Goal: Find specific page/section: Find specific page/section

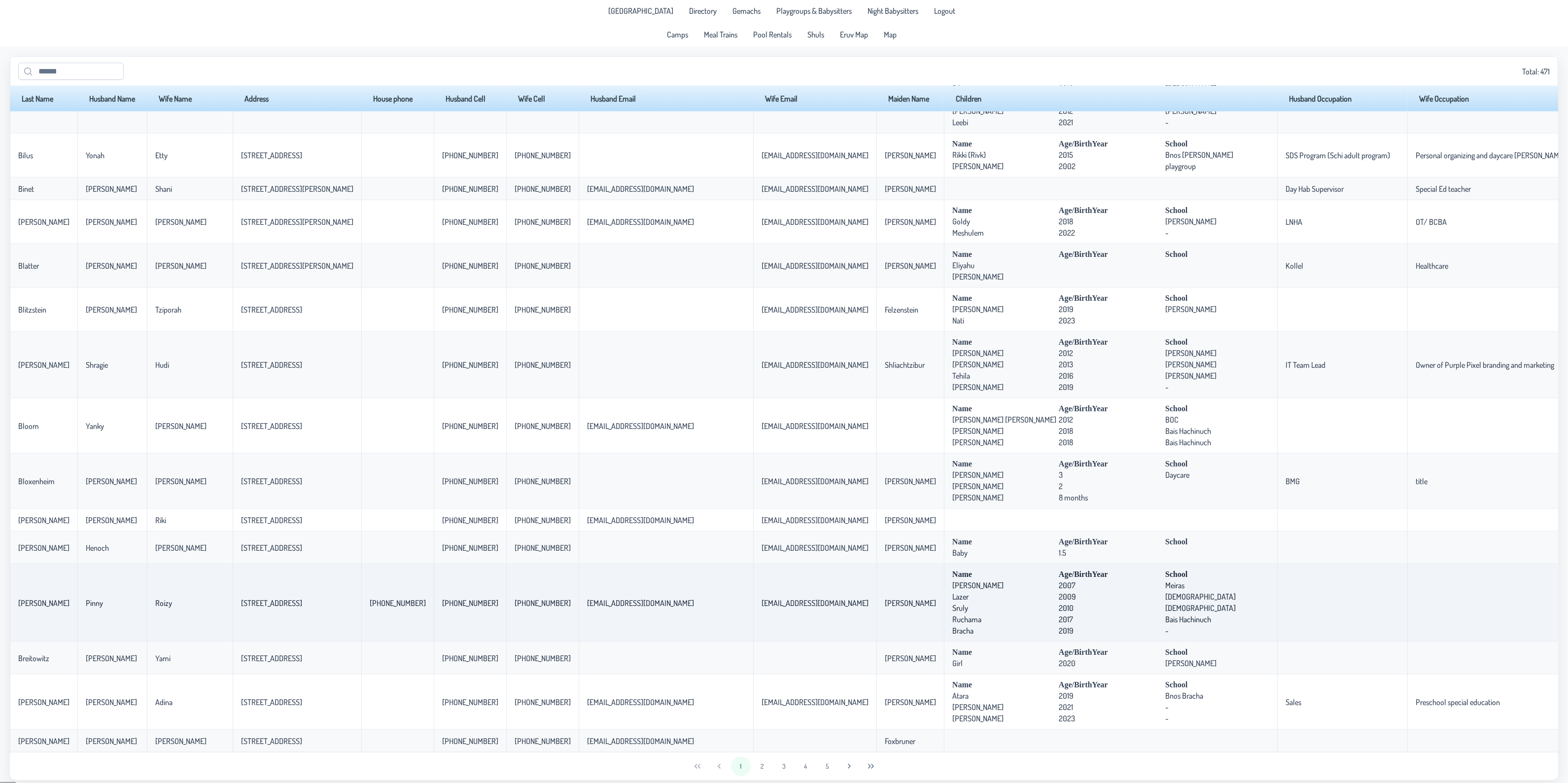
scroll to position [8, 0]
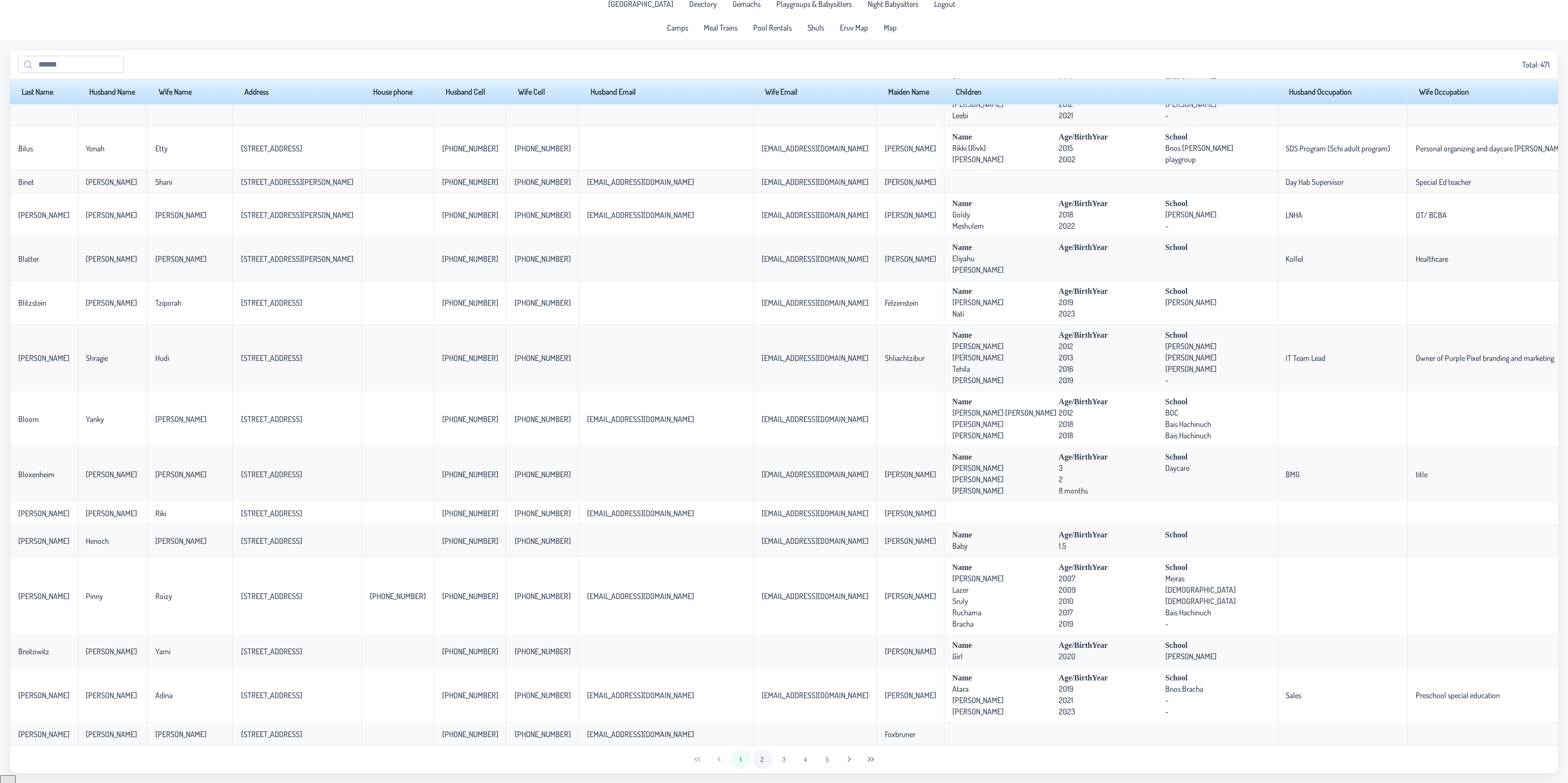
click at [768, 760] on button "2" at bounding box center [763, 758] width 20 height 20
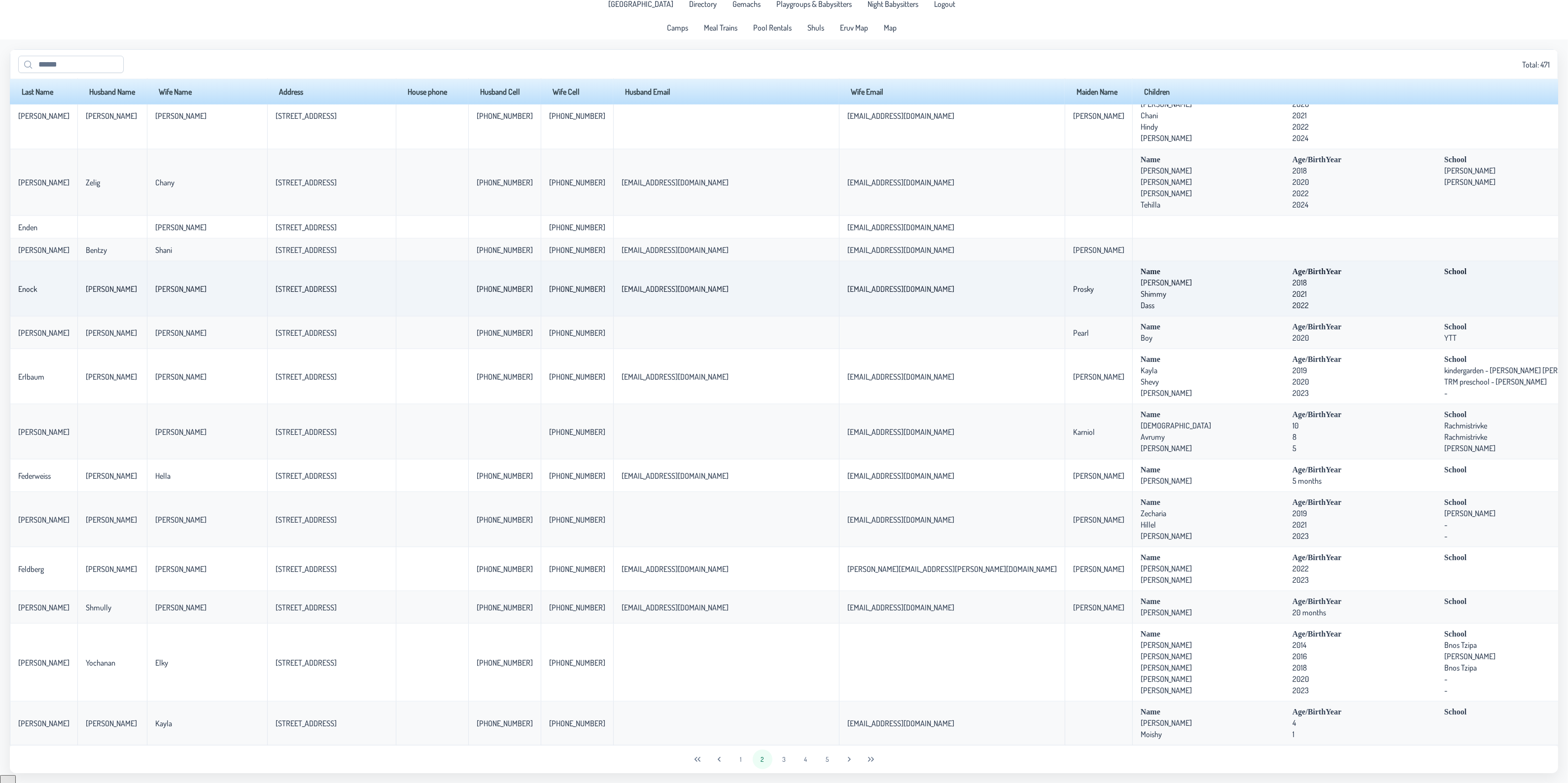
scroll to position [1844, 0]
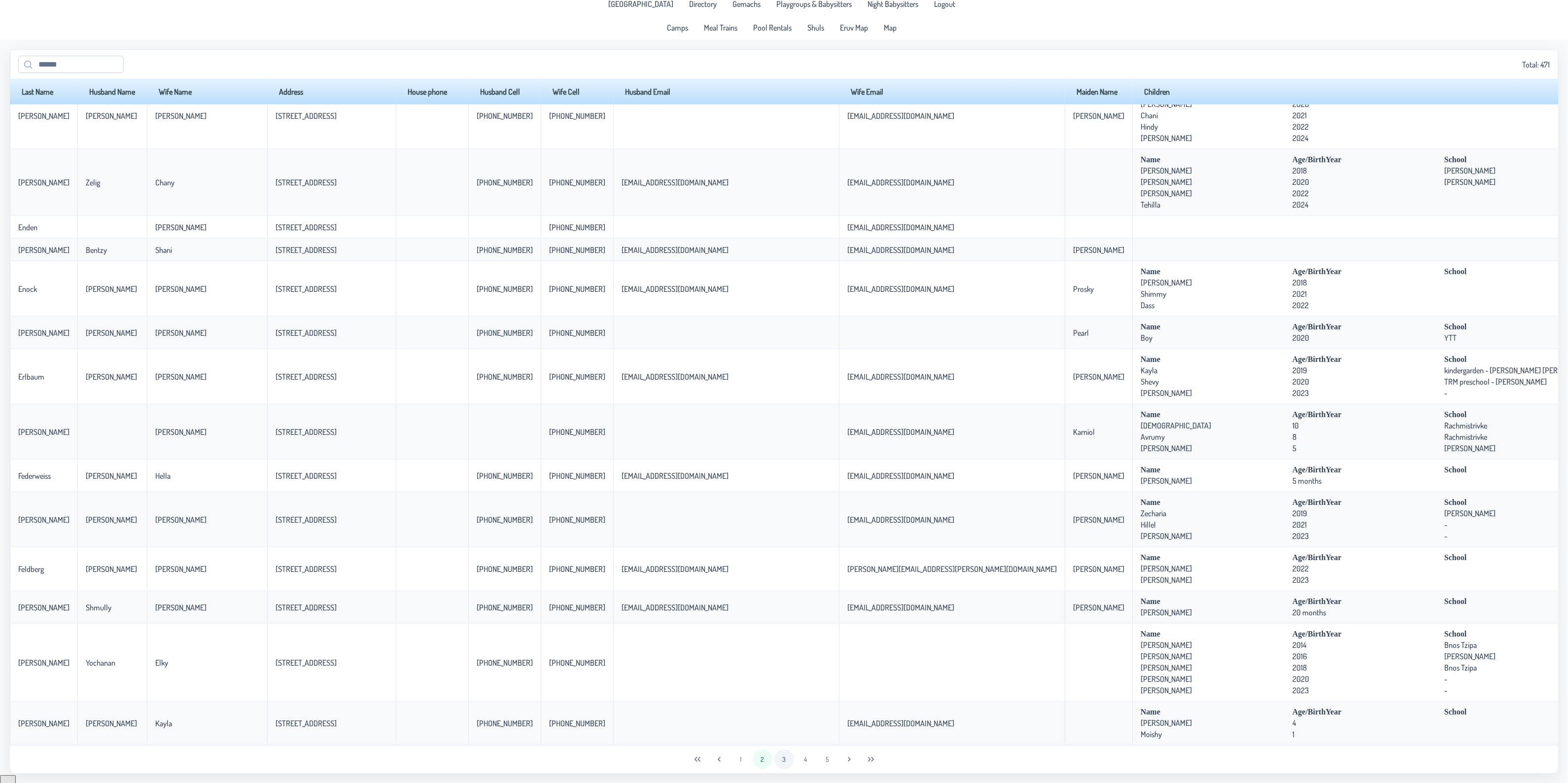
click at [787, 761] on button "3" at bounding box center [784, 758] width 20 height 20
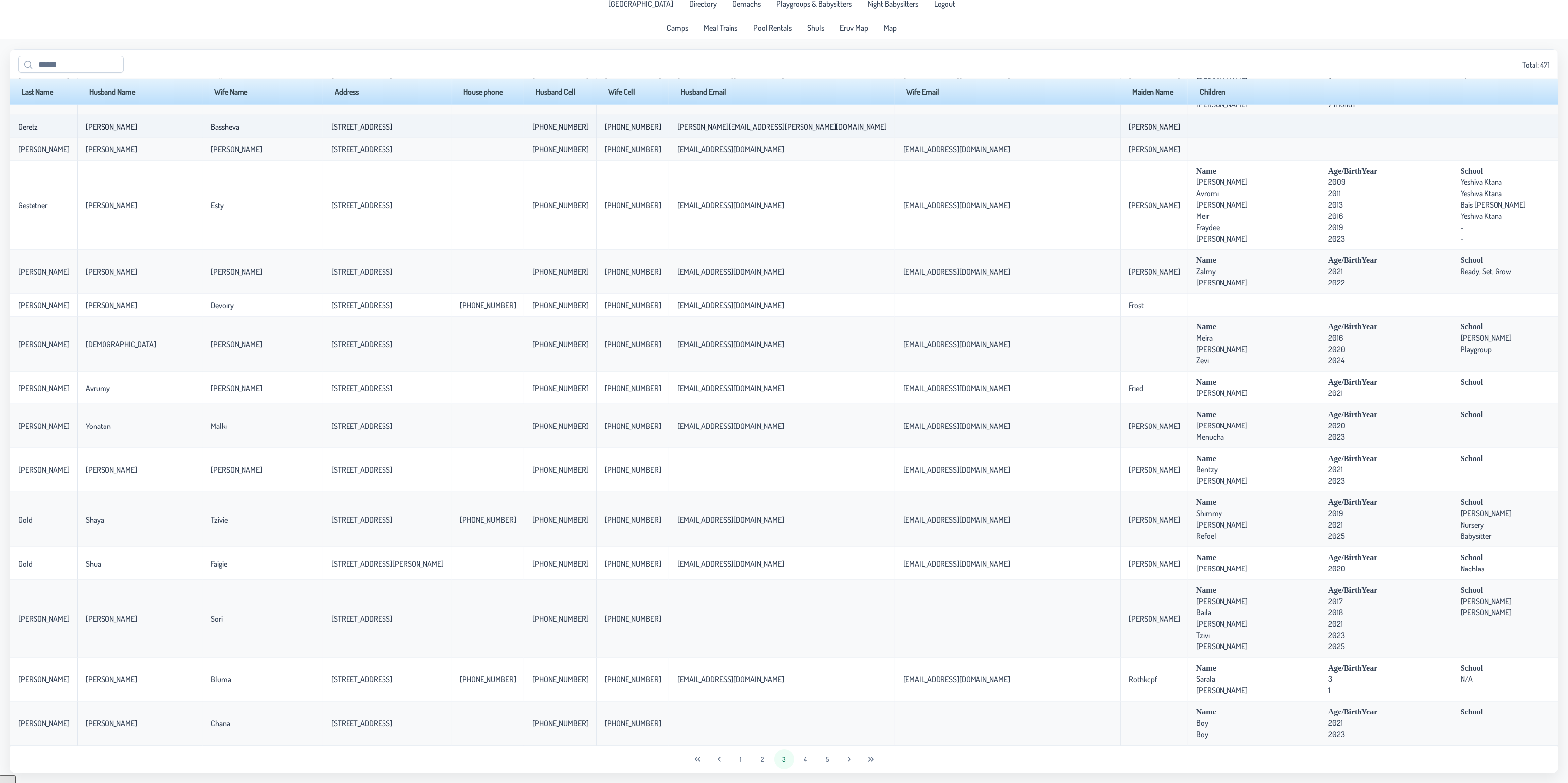
scroll to position [1600, 0]
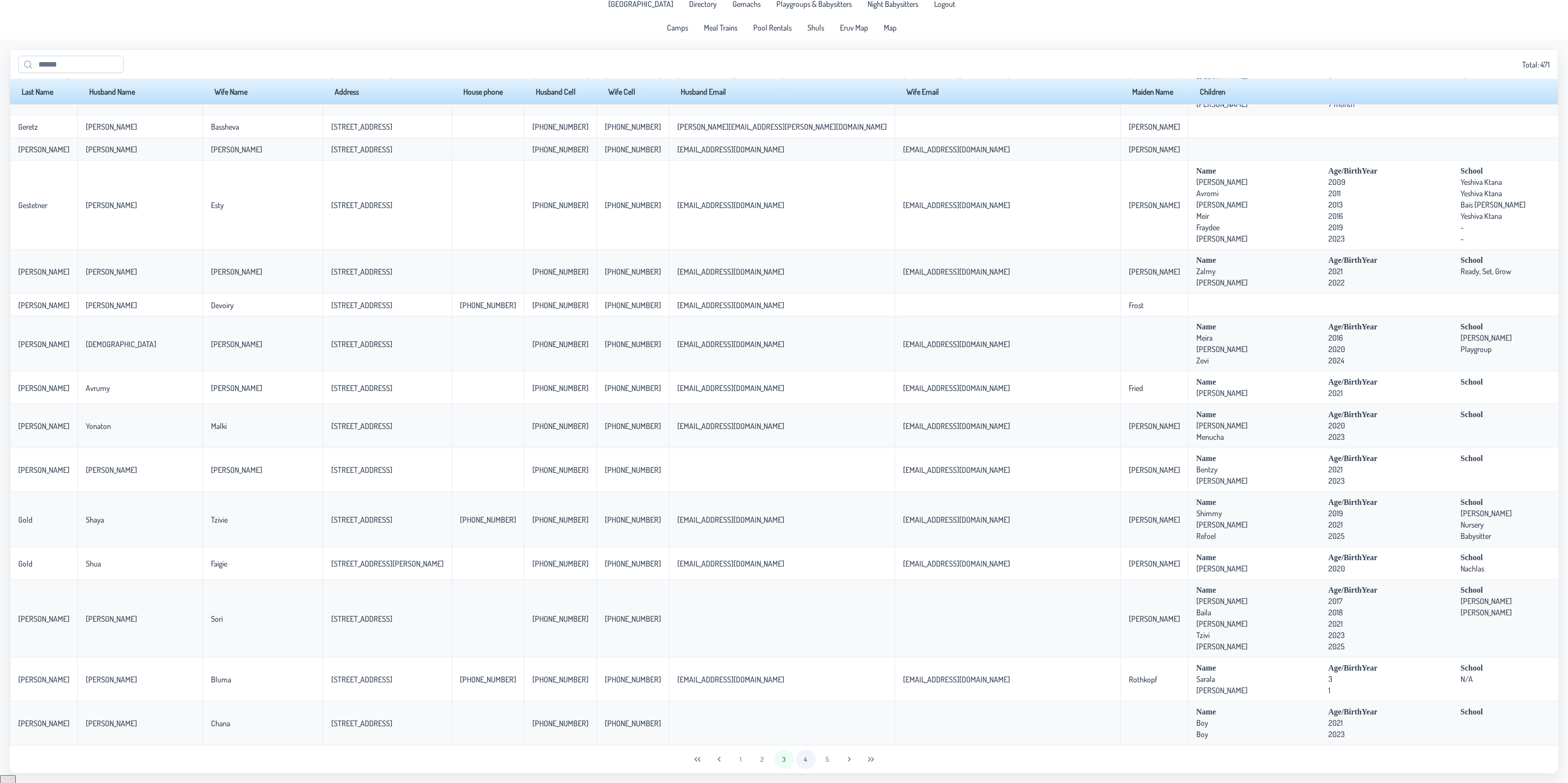
click at [801, 760] on button "4" at bounding box center [805, 758] width 20 height 20
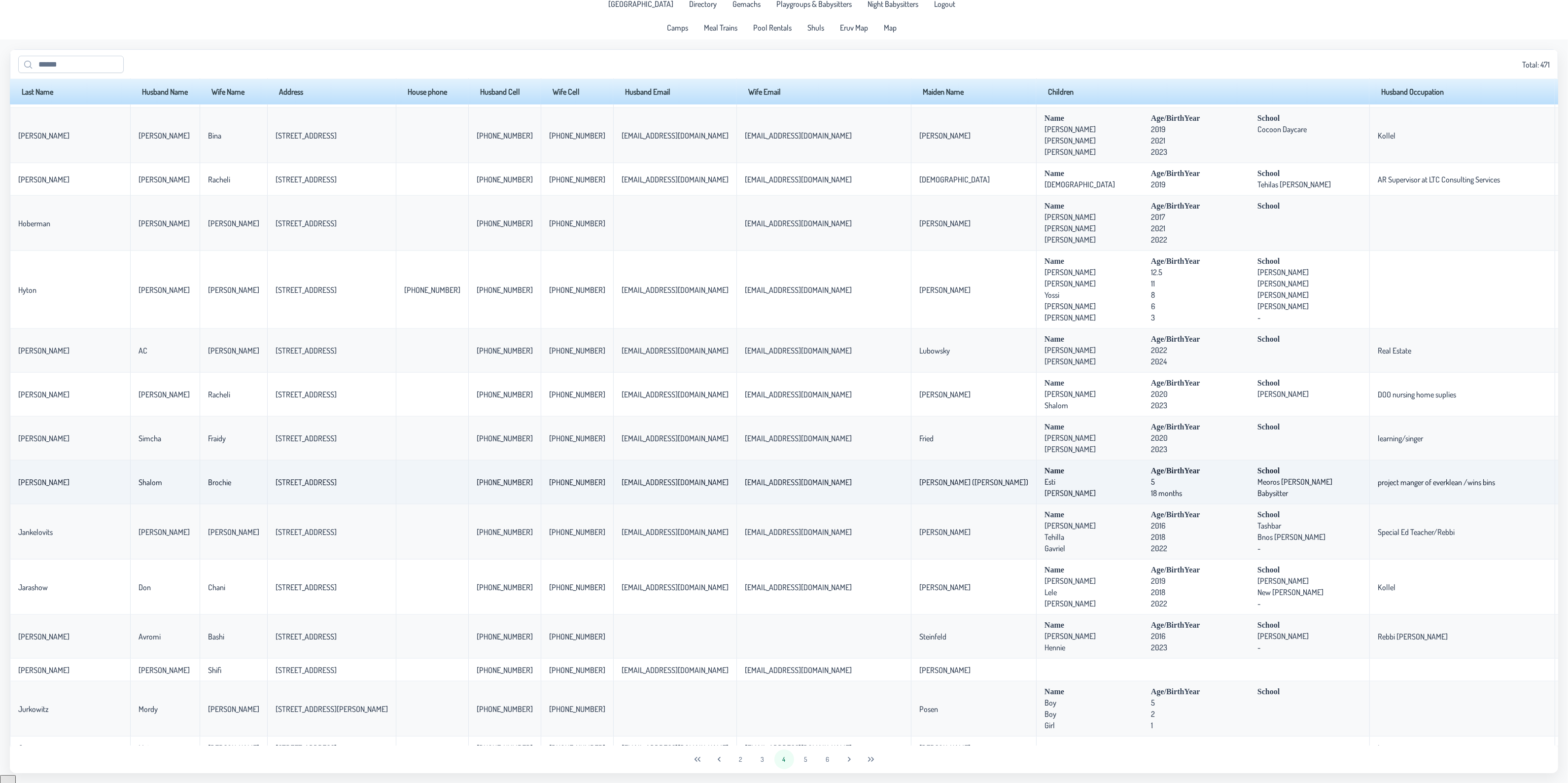
scroll to position [1713, 0]
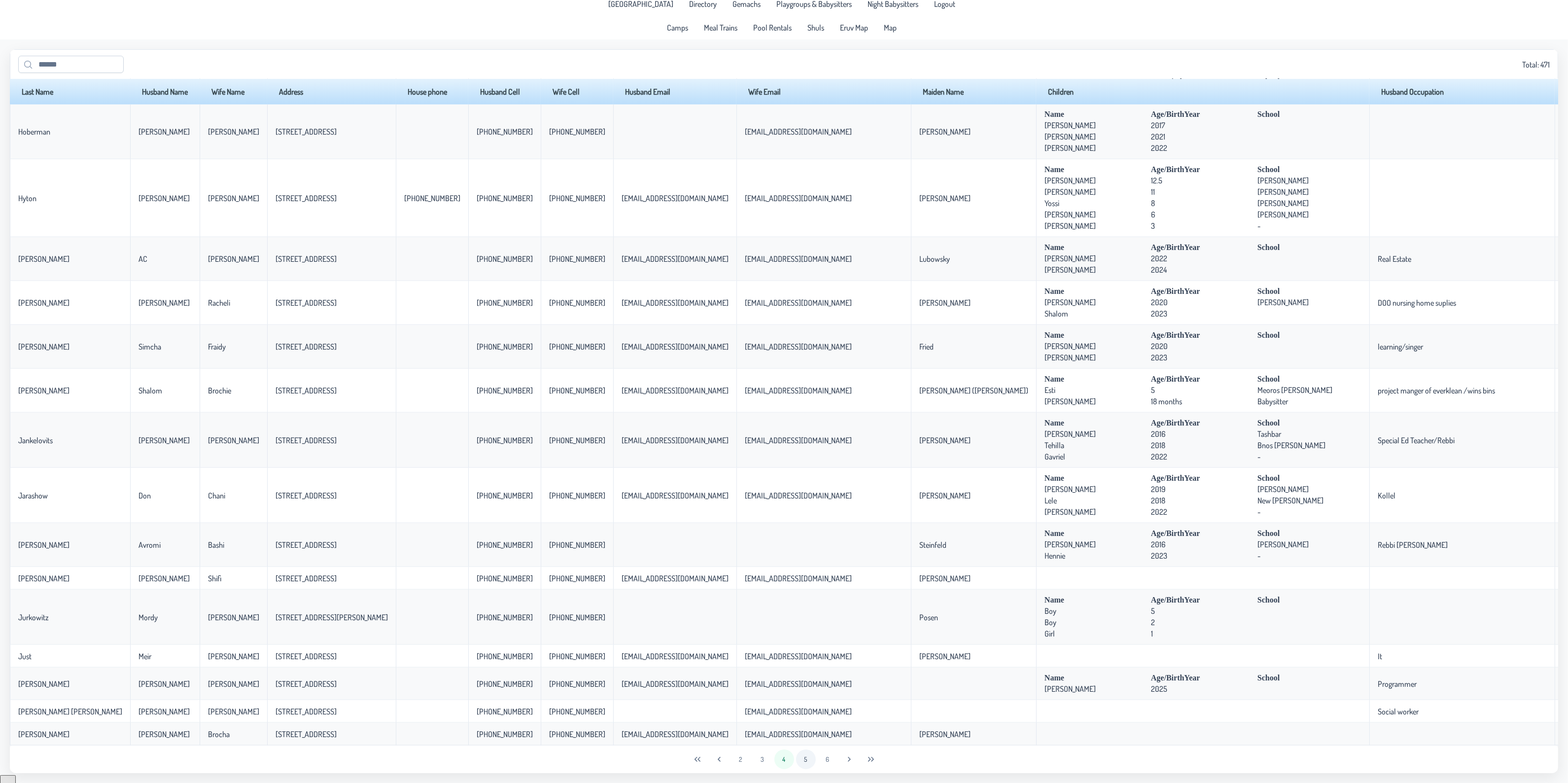
click at [800, 763] on button "5" at bounding box center [805, 758] width 20 height 20
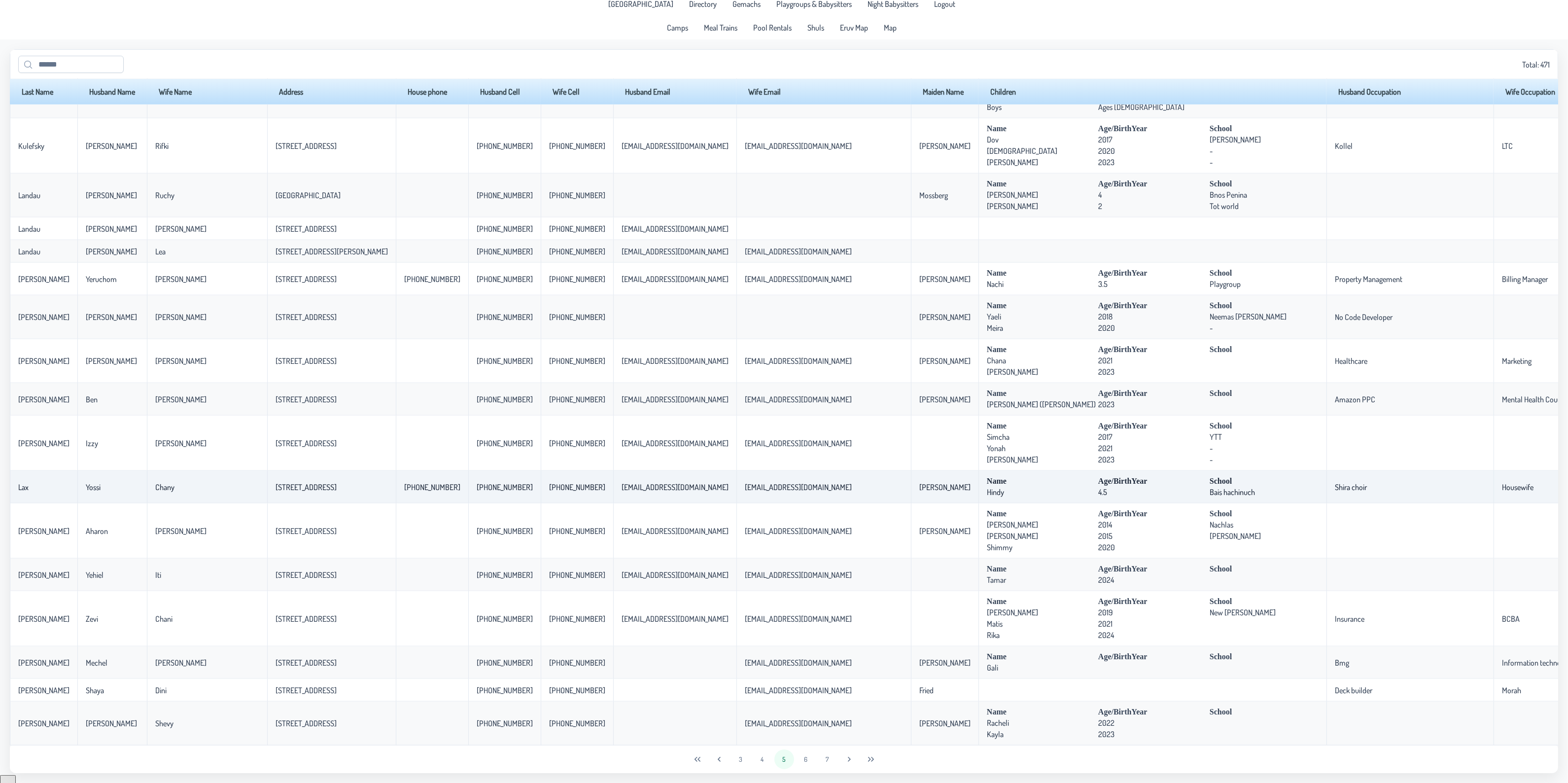
scroll to position [1729, 0]
click at [811, 760] on button "6" at bounding box center [805, 758] width 20 height 20
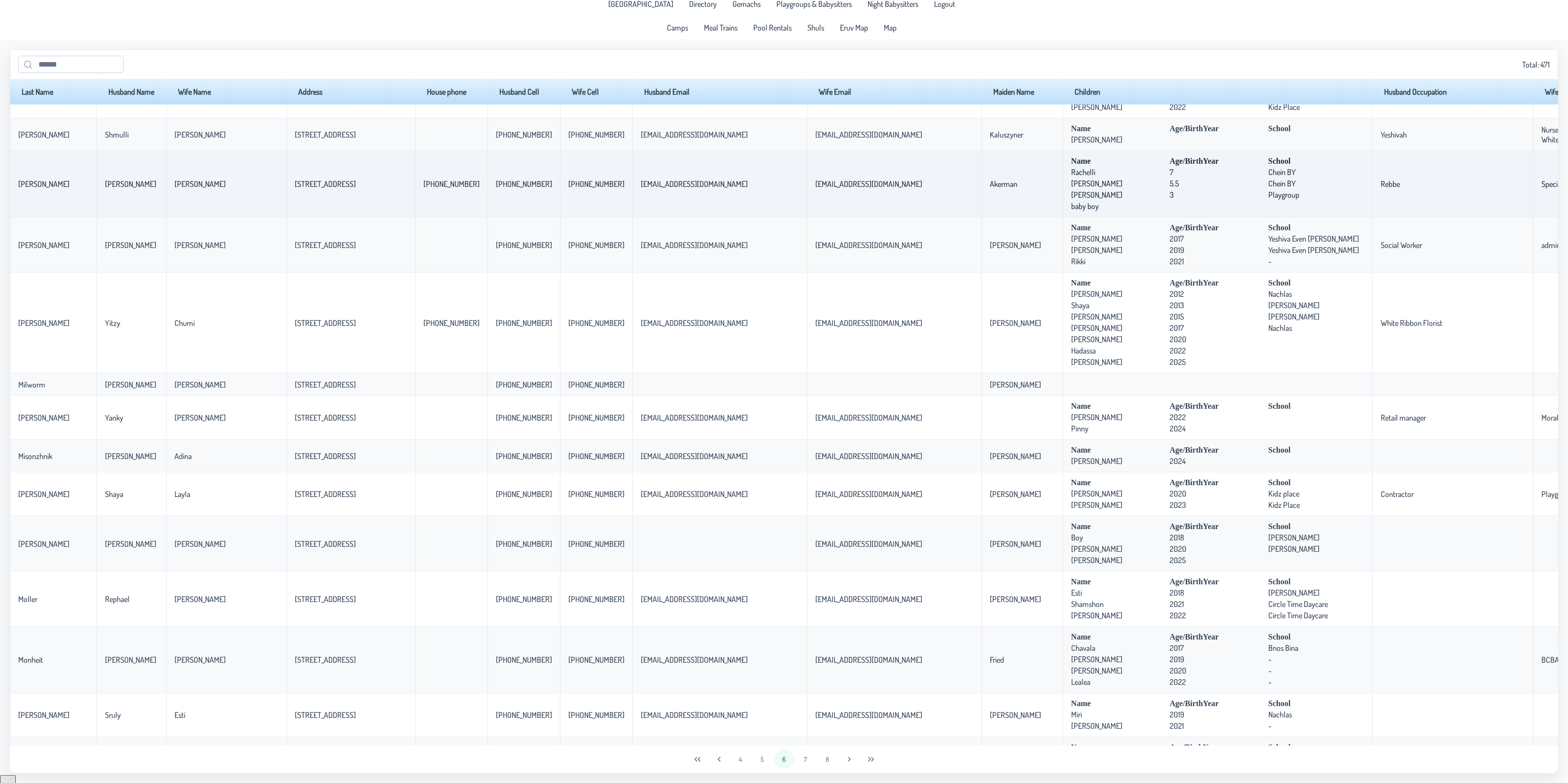
scroll to position [1109, 0]
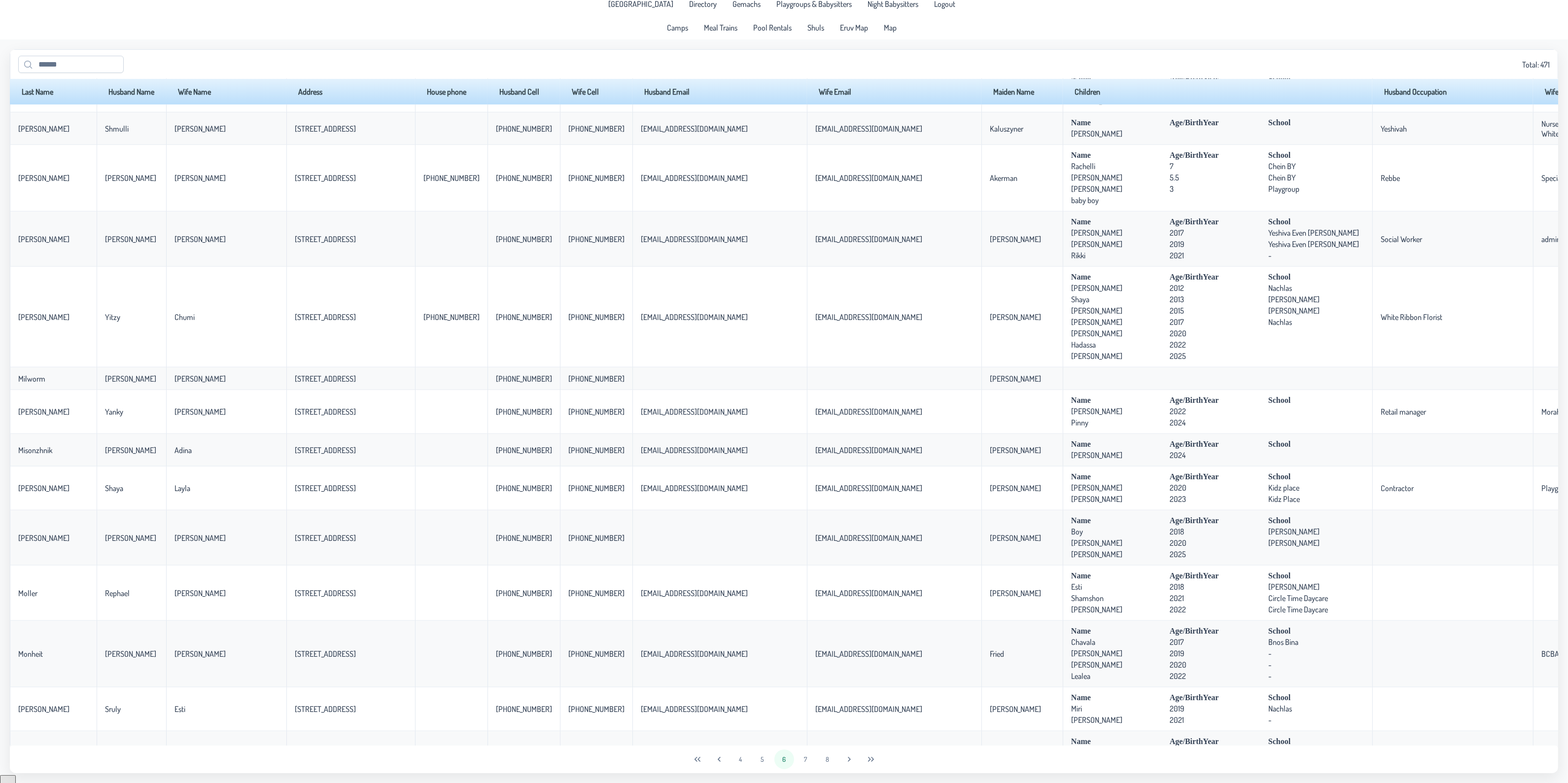
drag, startPoint x: 61, startPoint y: 459, endPoint x: 6, endPoint y: 461, distance: 55.0
click at [6, 461] on app-data "Total: 471 Last Name Husband Name Wife Name Address House phone Husband Cell Wi…" at bounding box center [784, 411] width 1568 height 743
click at [50, 455] on p-celleditor "Misonzhnik" at bounding box center [35, 450] width 34 height 10
drag, startPoint x: 61, startPoint y: 462, endPoint x: 15, endPoint y: 464, distance: 46.0
click at [15, 464] on td "Misonzhnik" at bounding box center [52, 450] width 87 height 33
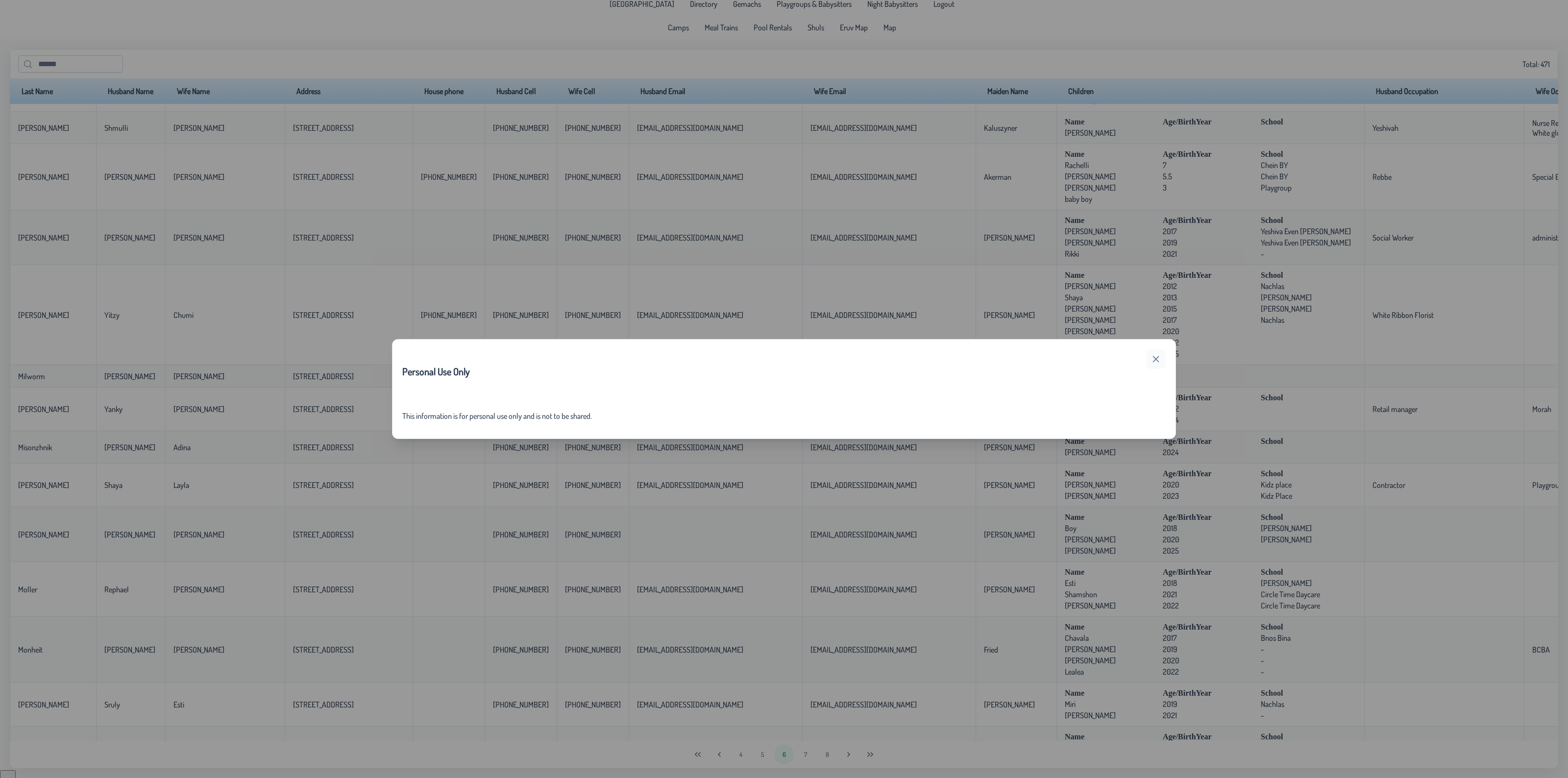
click at [1158, 362] on icon "button" at bounding box center [1156, 359] width 8 height 8
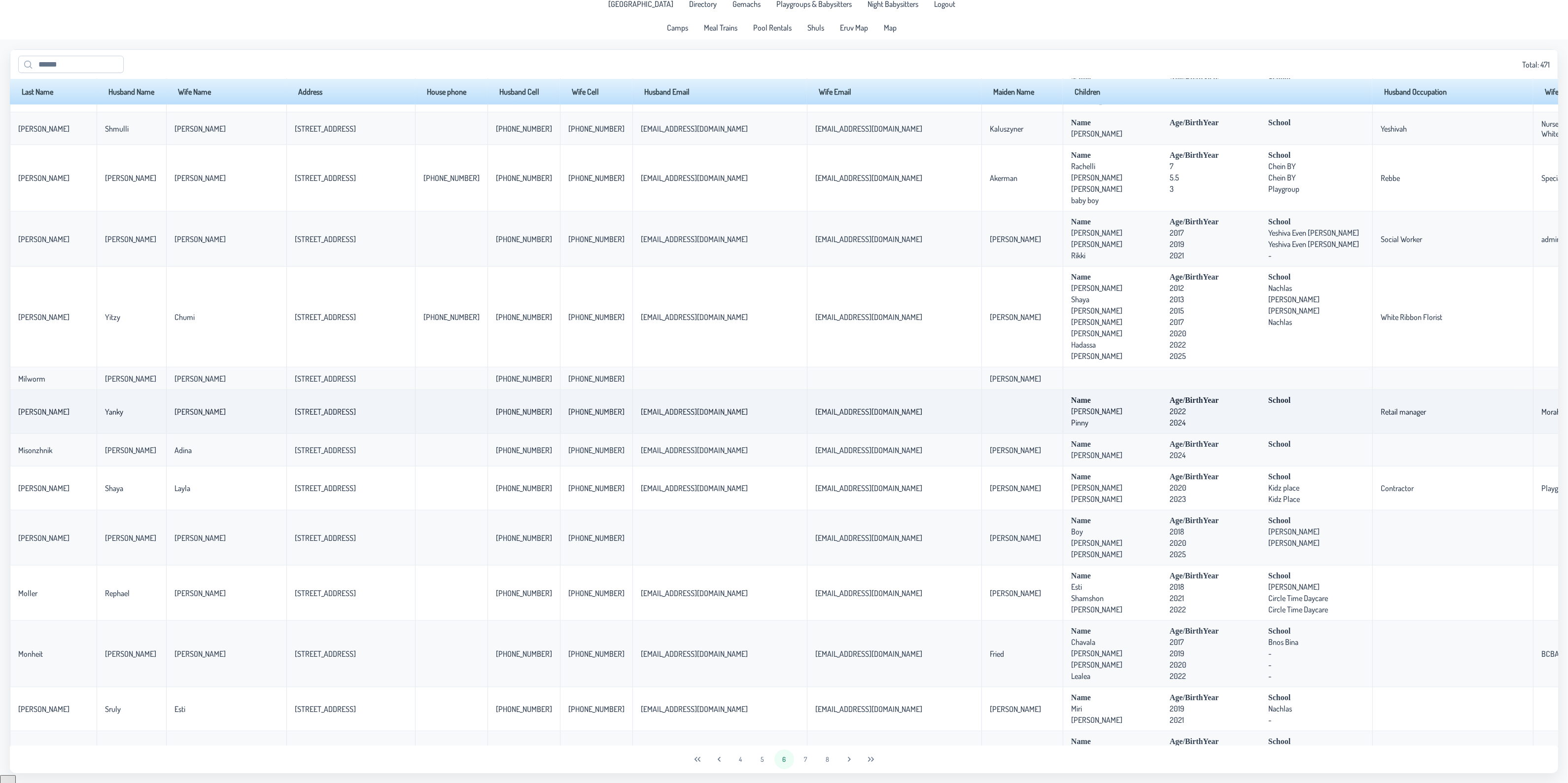
copy p-celleditor "Misonzhnik"
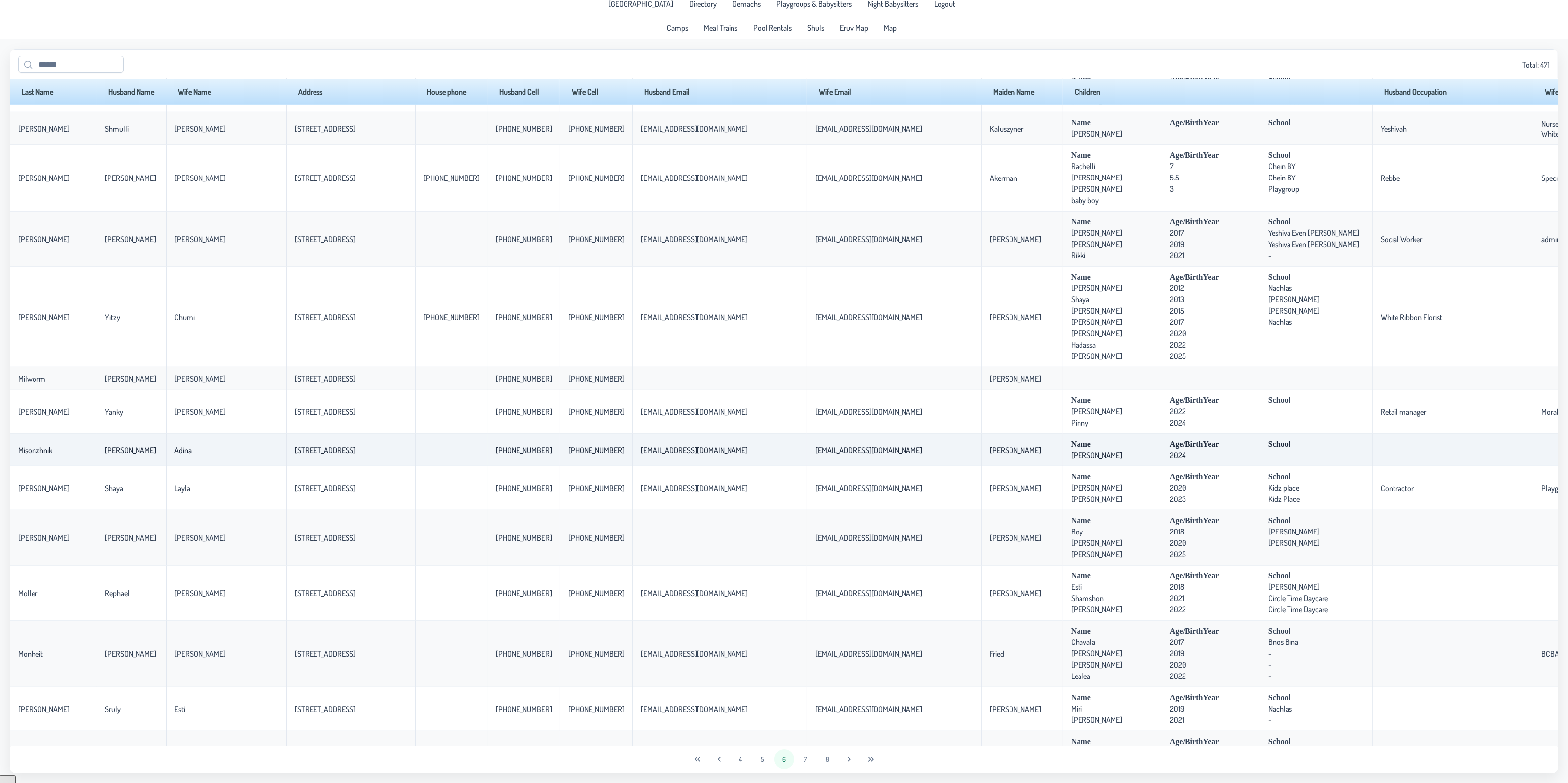
drag, startPoint x: 306, startPoint y: 461, endPoint x: 209, endPoint y: 468, distance: 97.3
click at [286, 466] on td "[STREET_ADDRESS]" at bounding box center [350, 450] width 129 height 33
copy p-celleditor "[STREET_ADDRESS]"
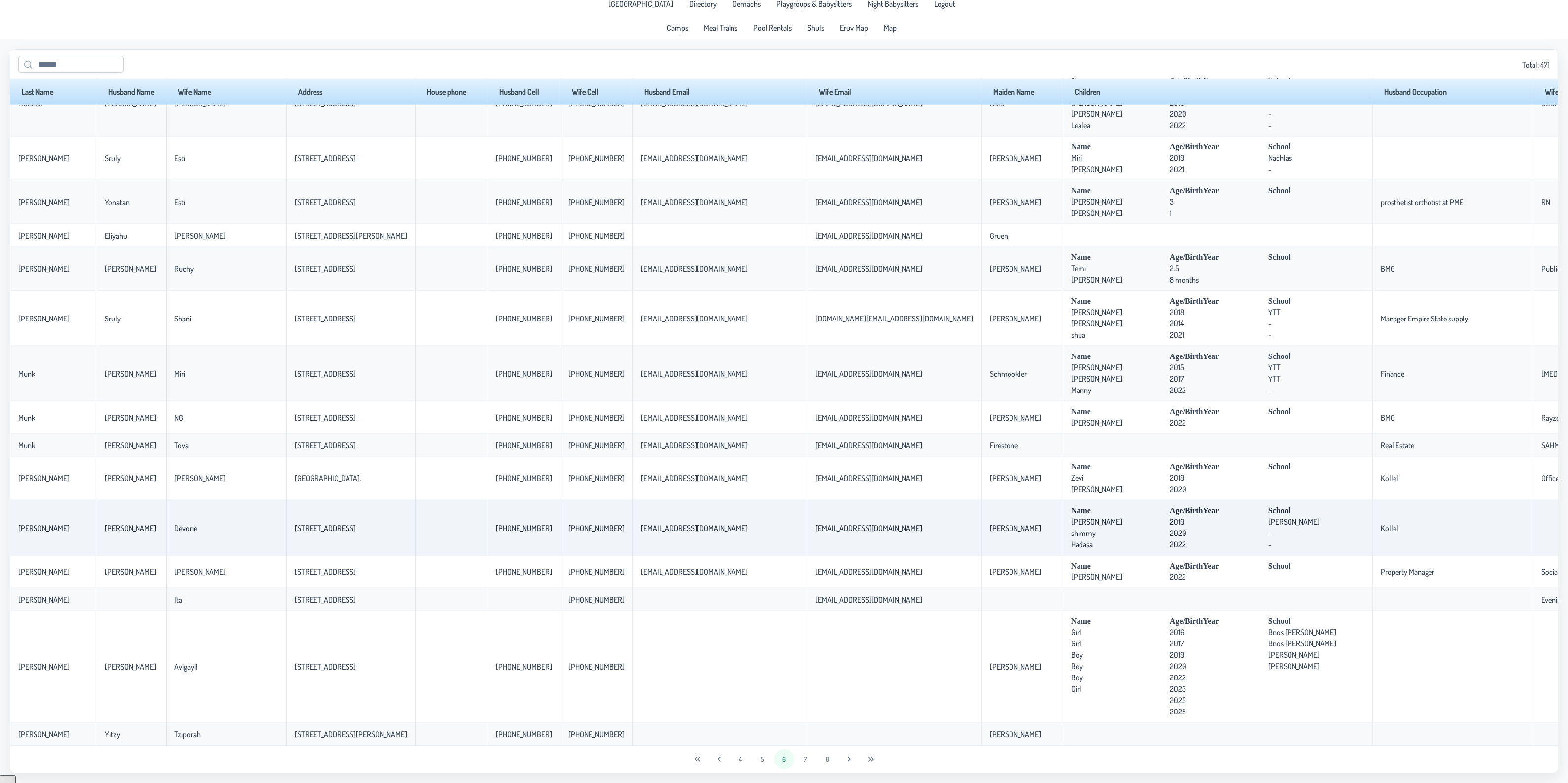
scroll to position [1679, 0]
click at [810, 762] on button "7" at bounding box center [805, 758] width 20 height 20
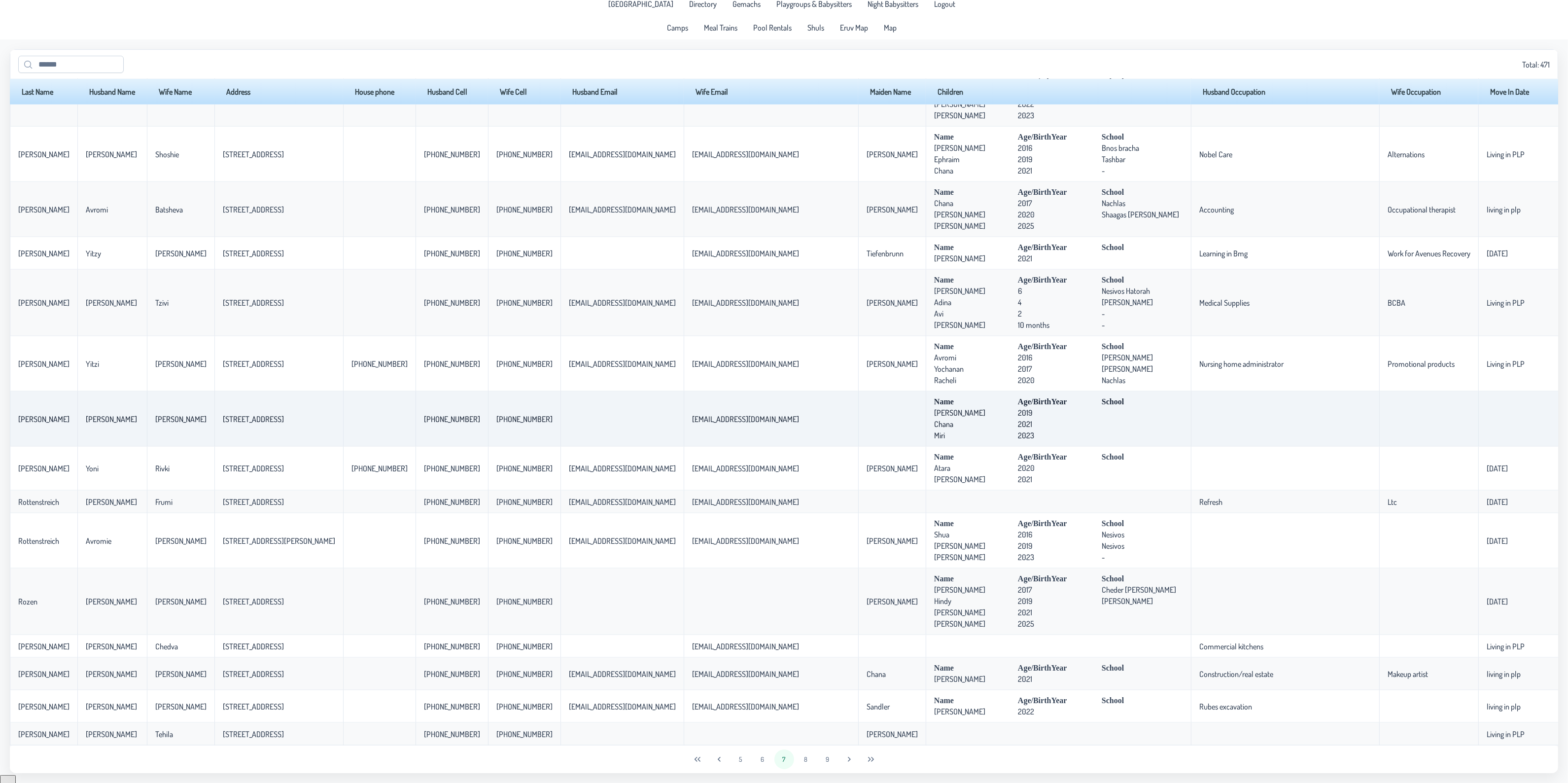
scroll to position [1881, 0]
click at [808, 760] on button "8" at bounding box center [805, 758] width 20 height 20
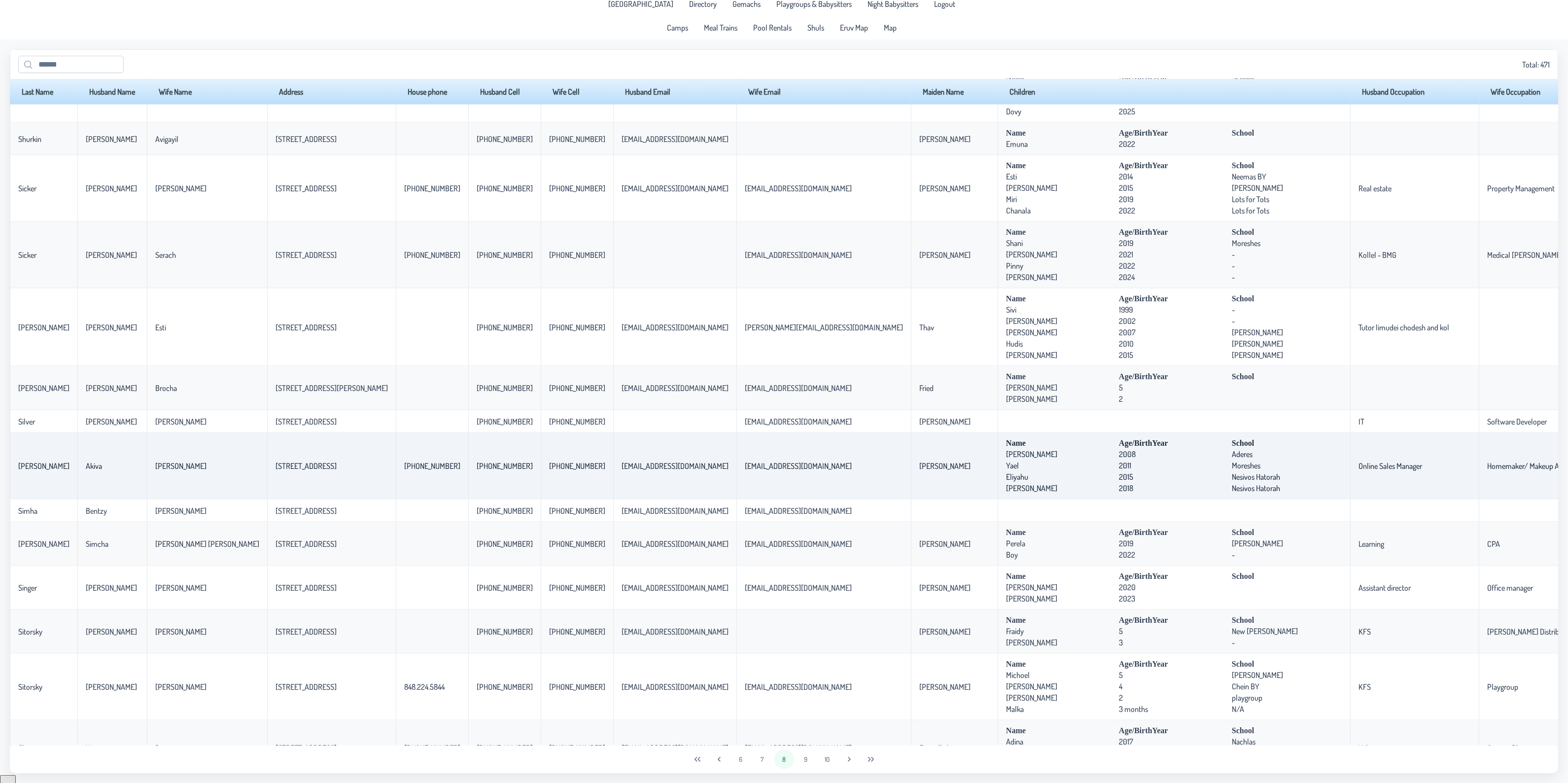
scroll to position [2217, 0]
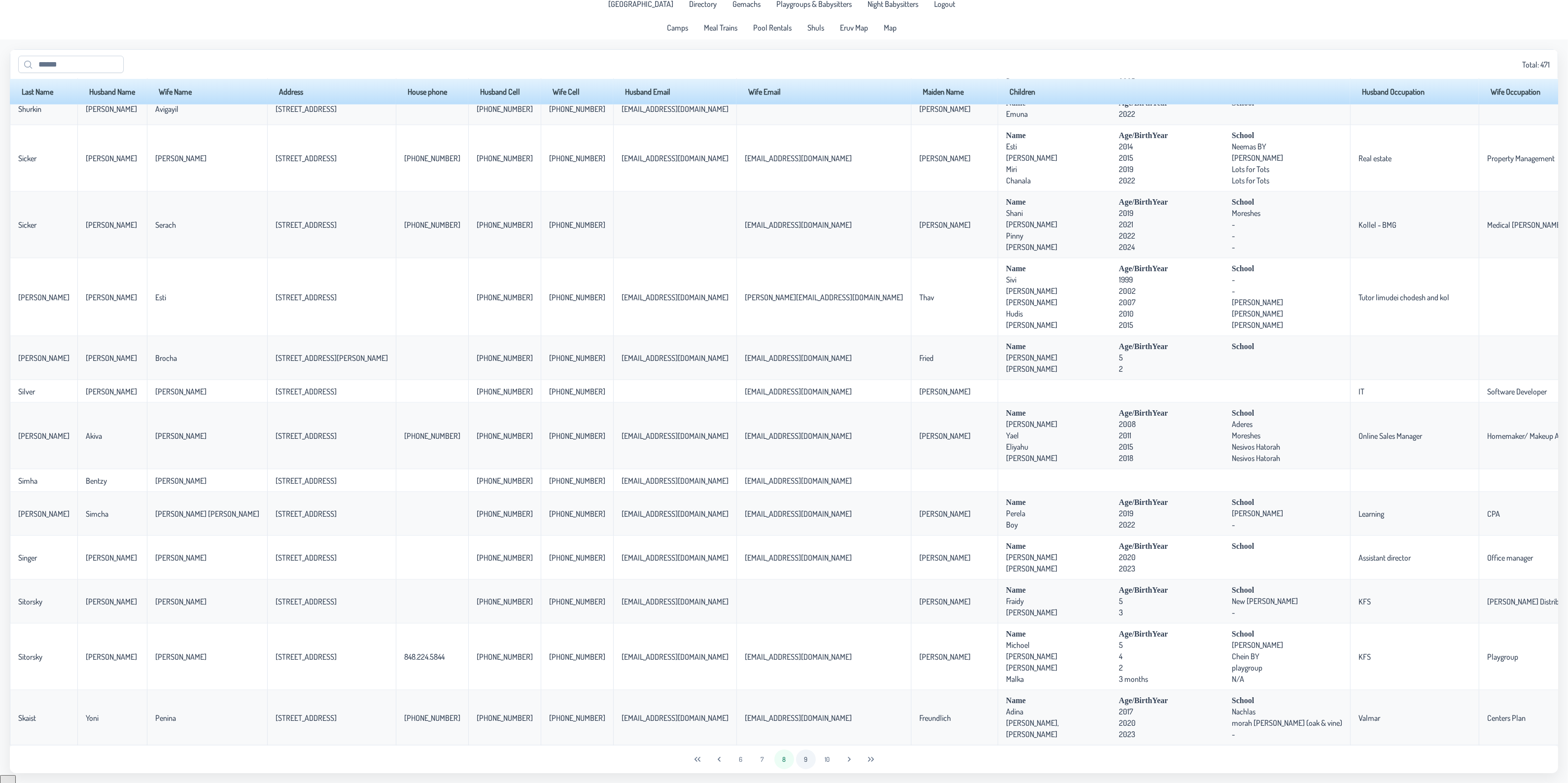
click at [805, 763] on button "9" at bounding box center [805, 758] width 20 height 20
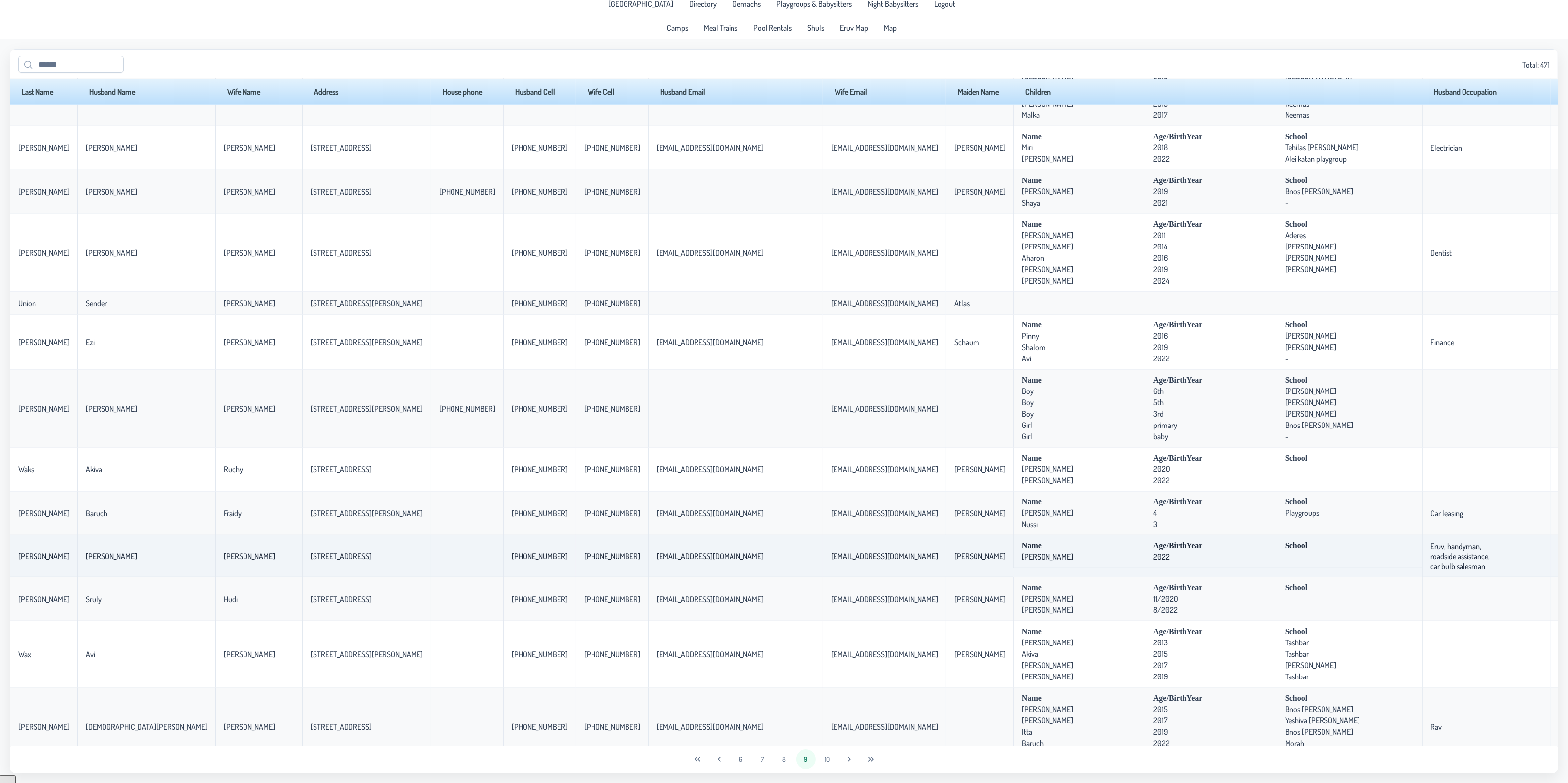
scroll to position [1663, 0]
